Goal: Find contact information: Find contact information

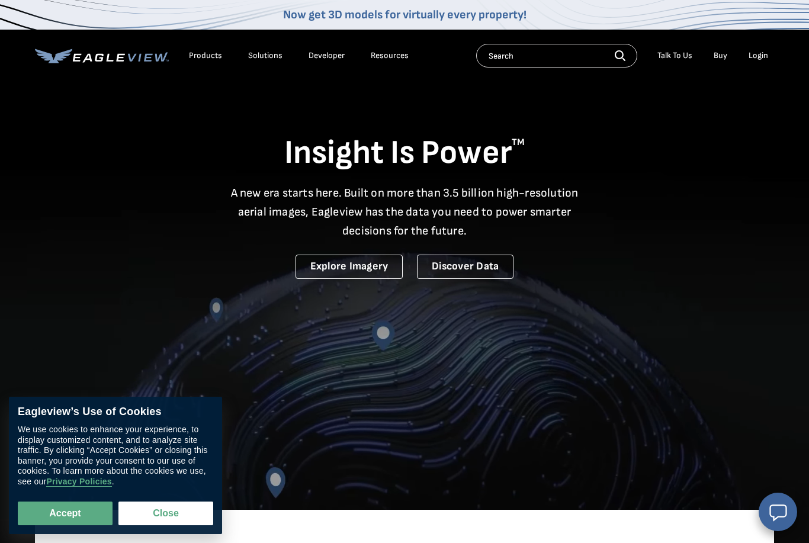
click at [762, 57] on div "Login" at bounding box center [759, 55] width 20 height 11
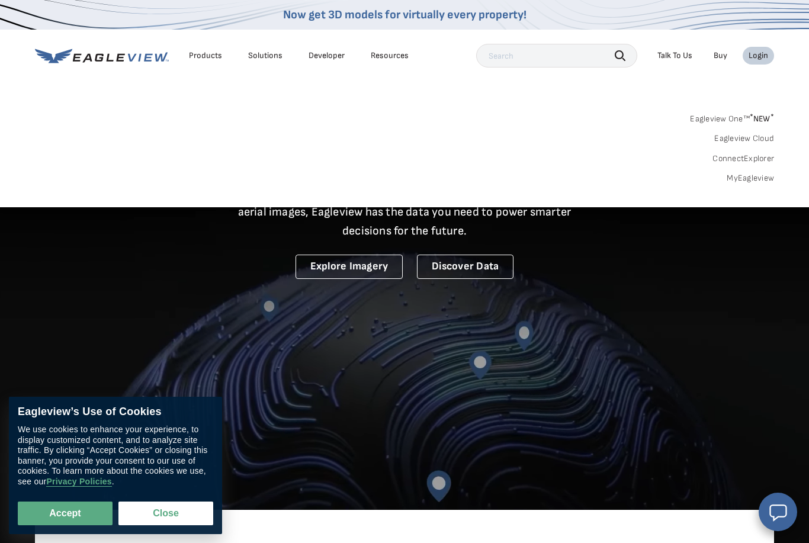
click at [761, 54] on div "Login" at bounding box center [759, 55] width 20 height 11
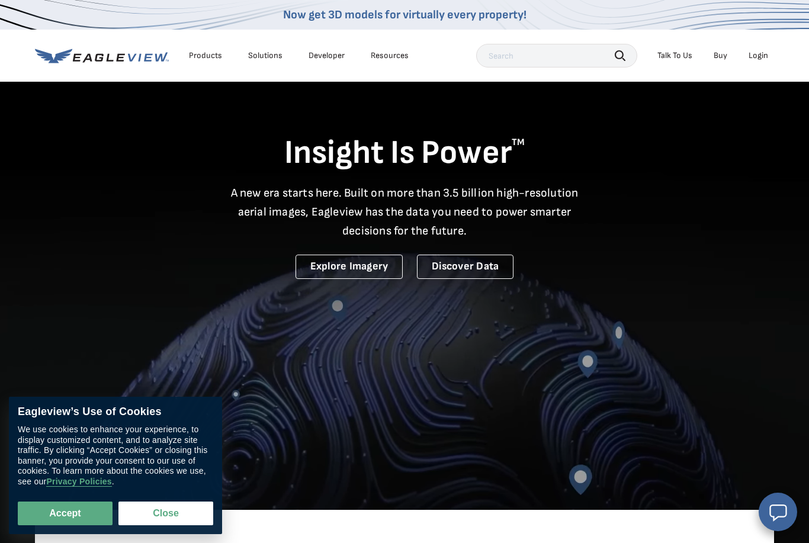
click at [765, 55] on div "Login" at bounding box center [759, 55] width 20 height 11
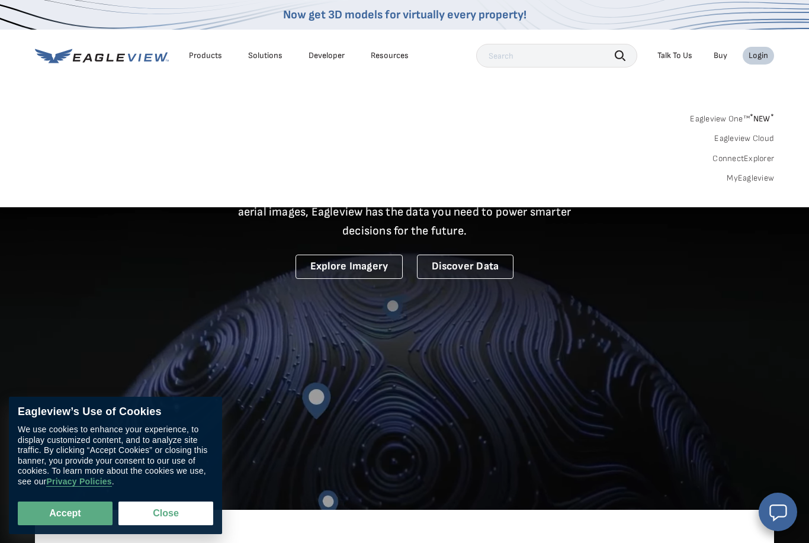
click at [765, 178] on link "MyEagleview" at bounding box center [750, 178] width 47 height 11
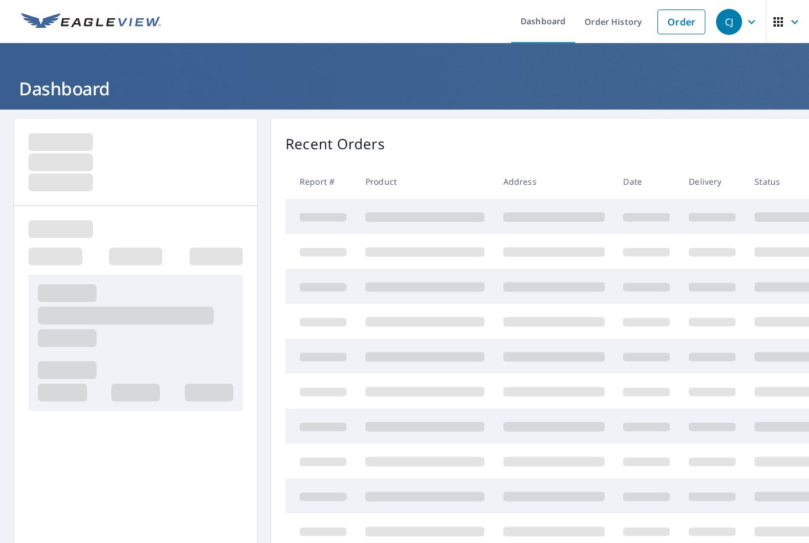
click at [733, 25] on div "CJ" at bounding box center [729, 22] width 26 height 26
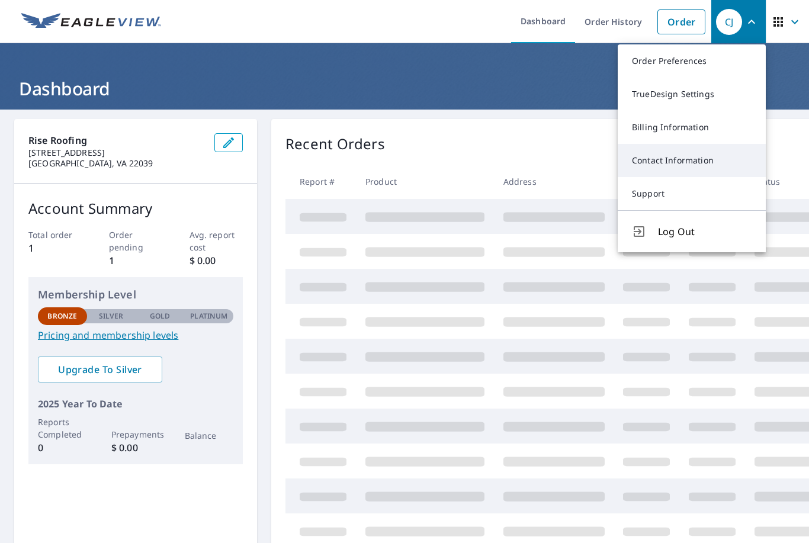
click at [705, 156] on link "Contact Information" at bounding box center [692, 160] width 148 height 33
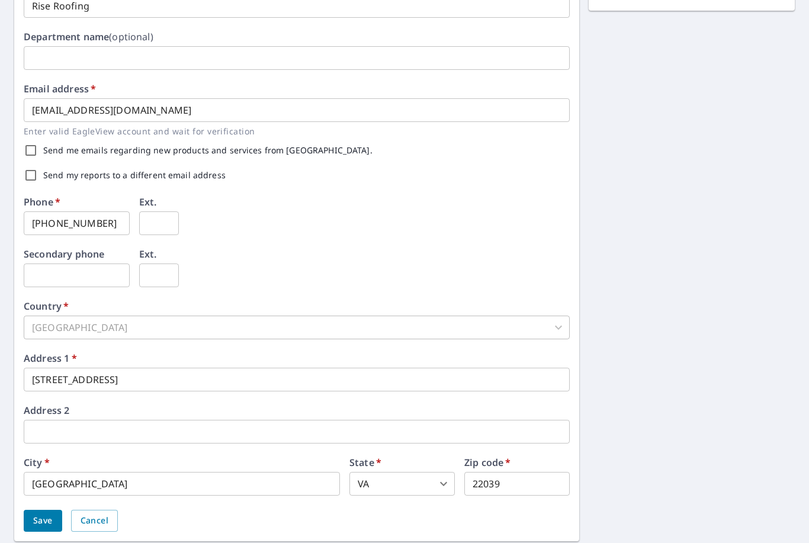
scroll to position [252, 0]
